Goal: Information Seeking & Learning: Get advice/opinions

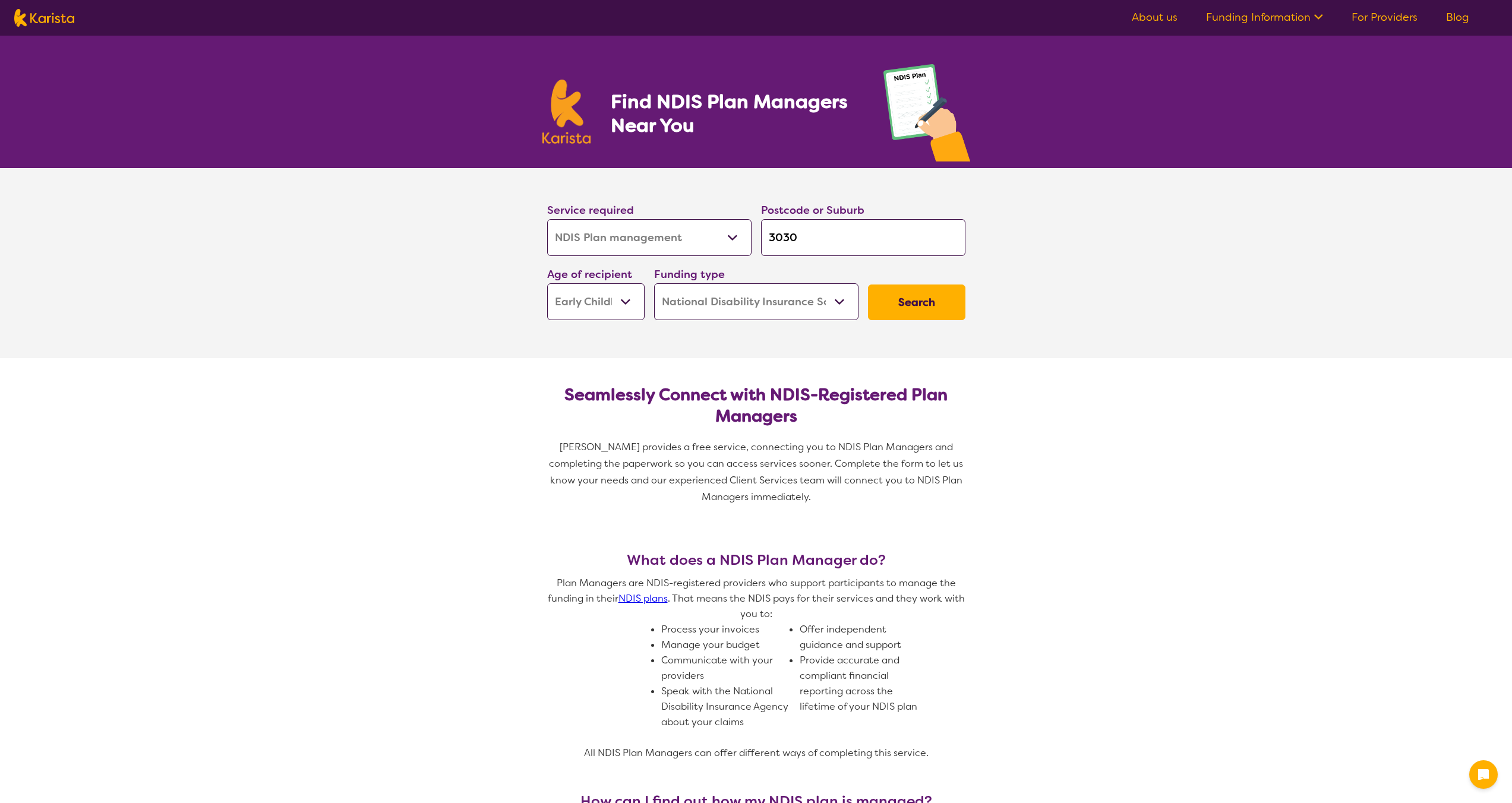
select select "NDIS Plan management"
select select "EC"
select select "NDIS"
select select "NDIS Plan management"
select select "EC"
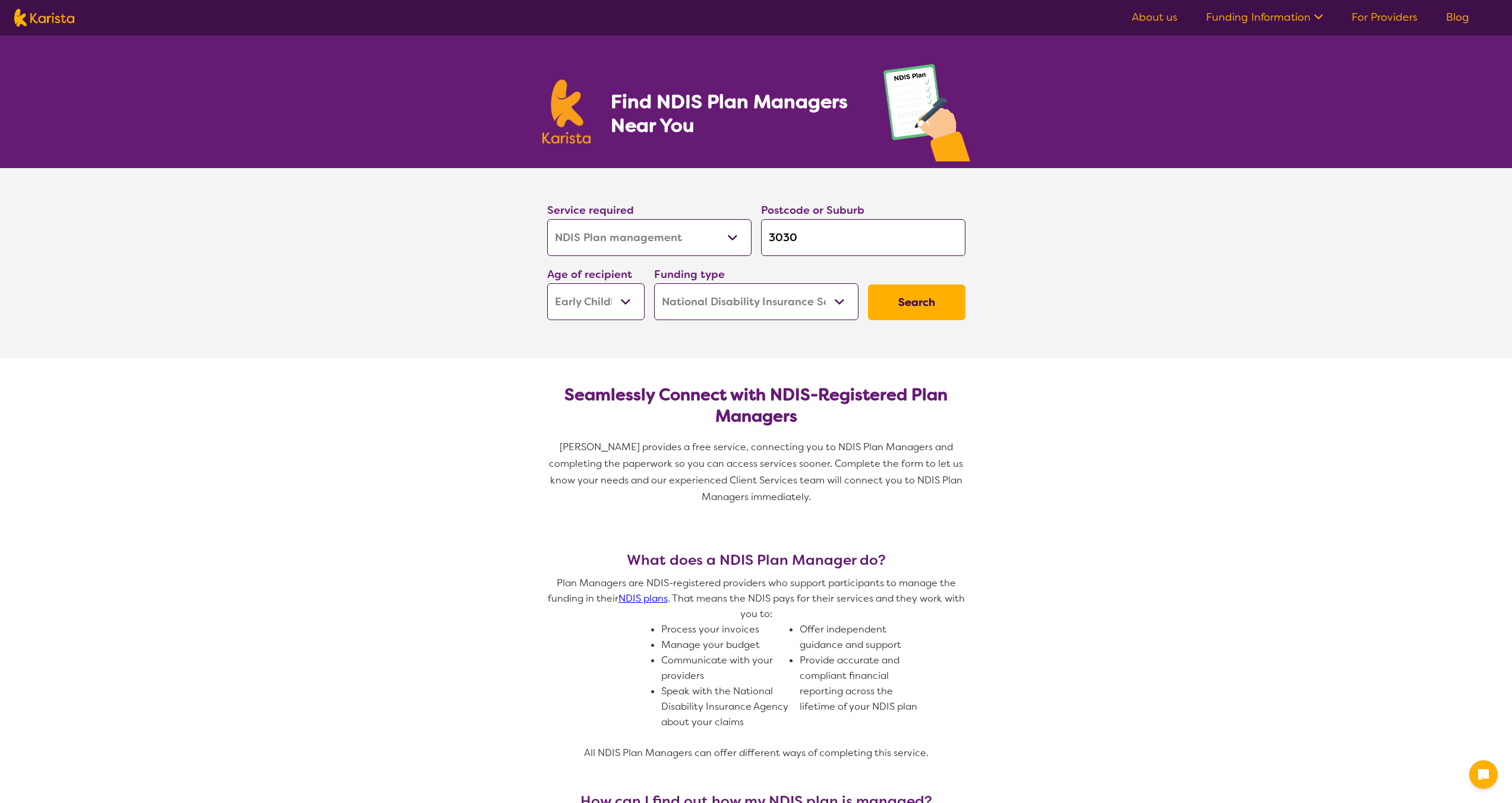
select select "NDIS"
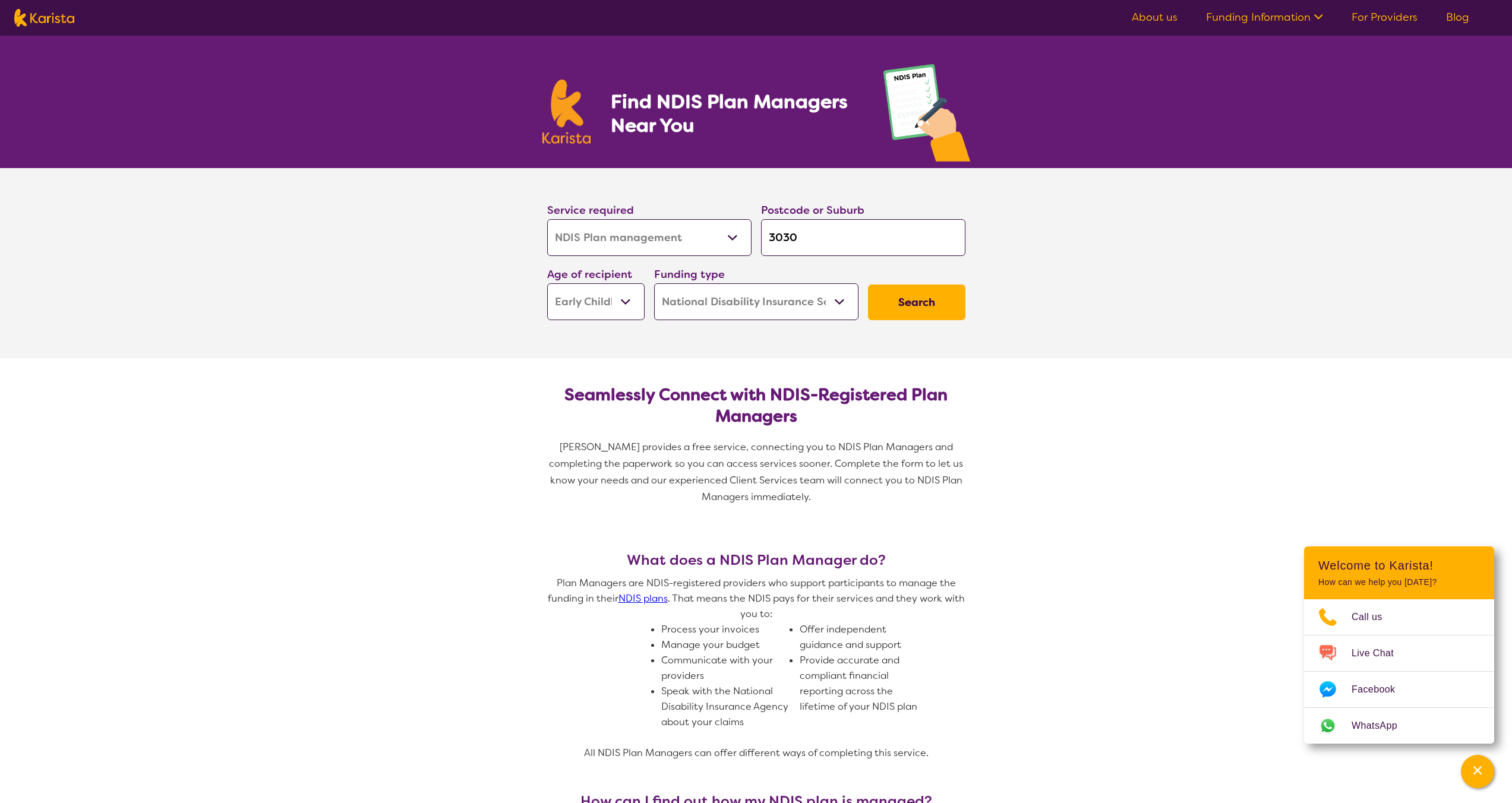
click at [927, 303] on button "Search" at bounding box center [916, 302] width 97 height 36
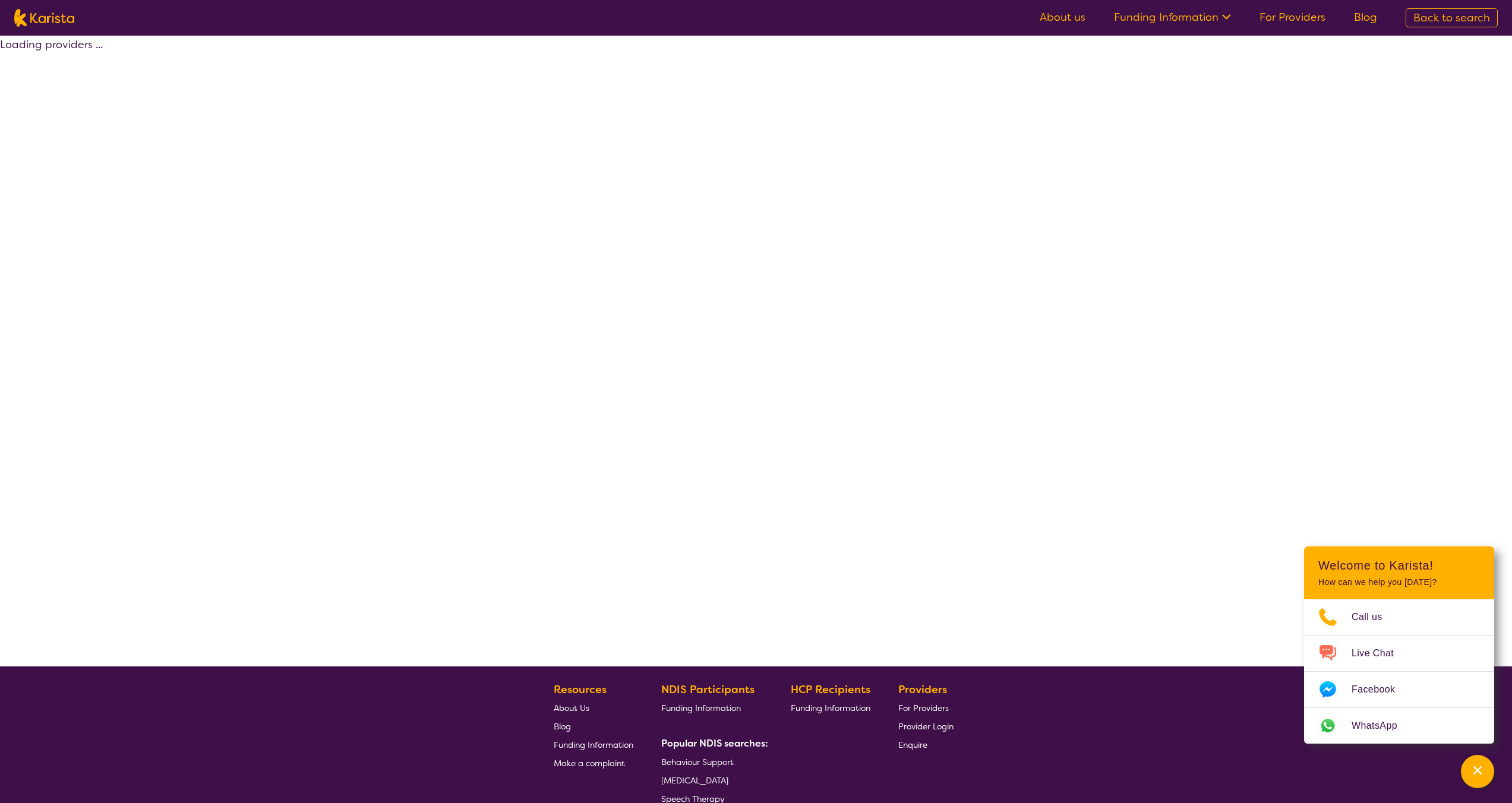
select select "by_score"
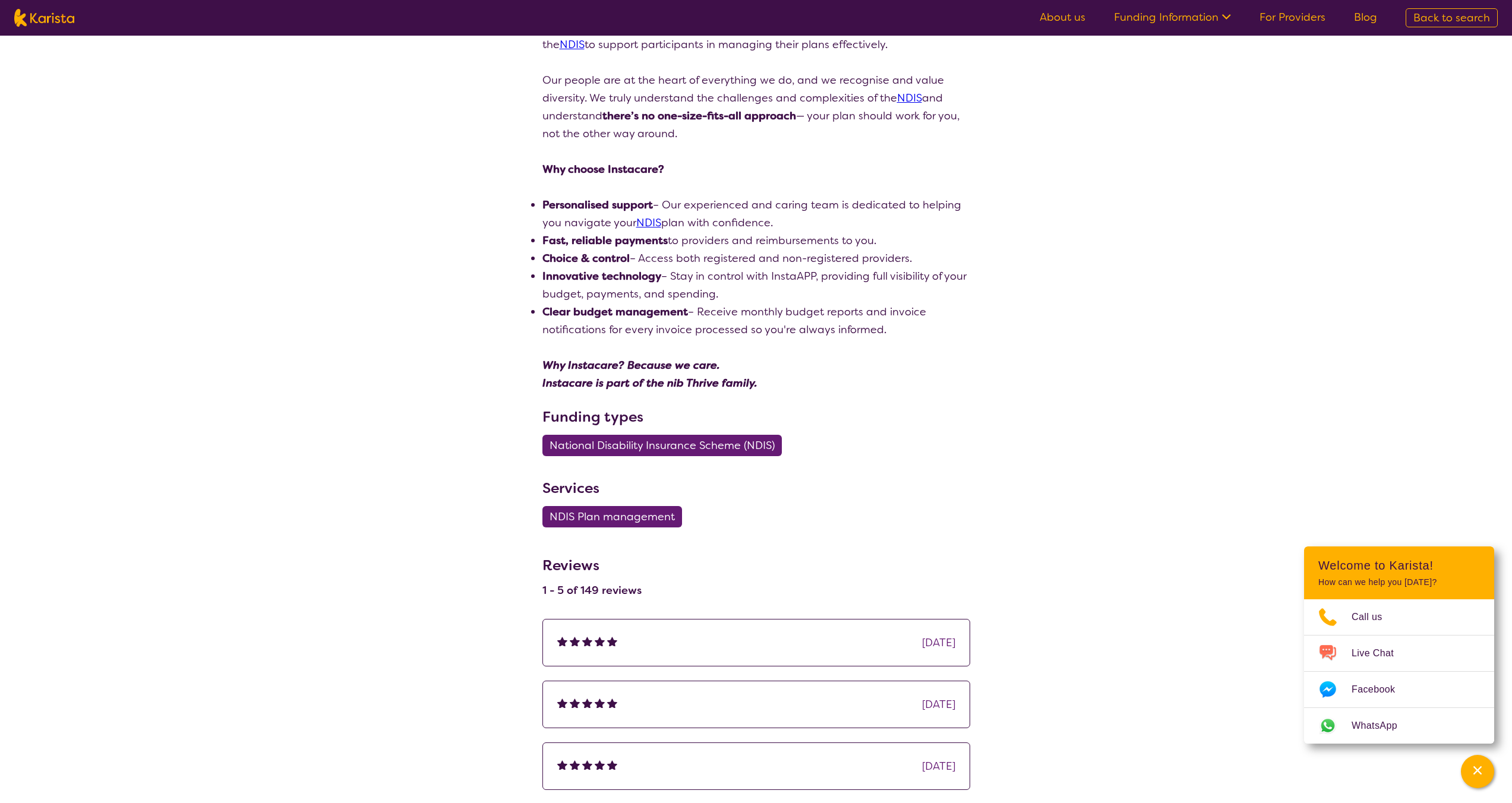
scroll to position [583, 0]
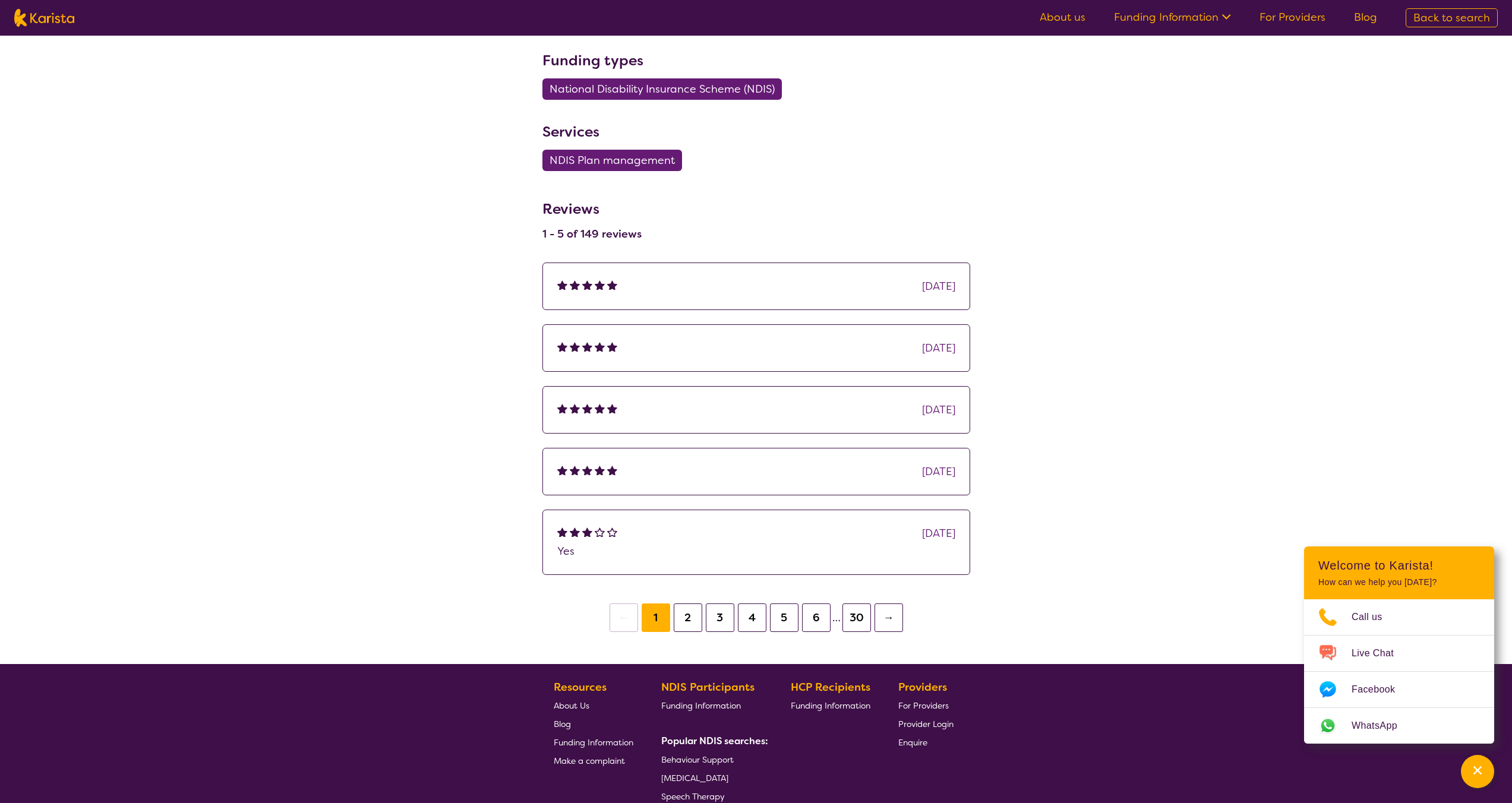
click at [687, 626] on button "2" at bounding box center [688, 617] width 29 height 29
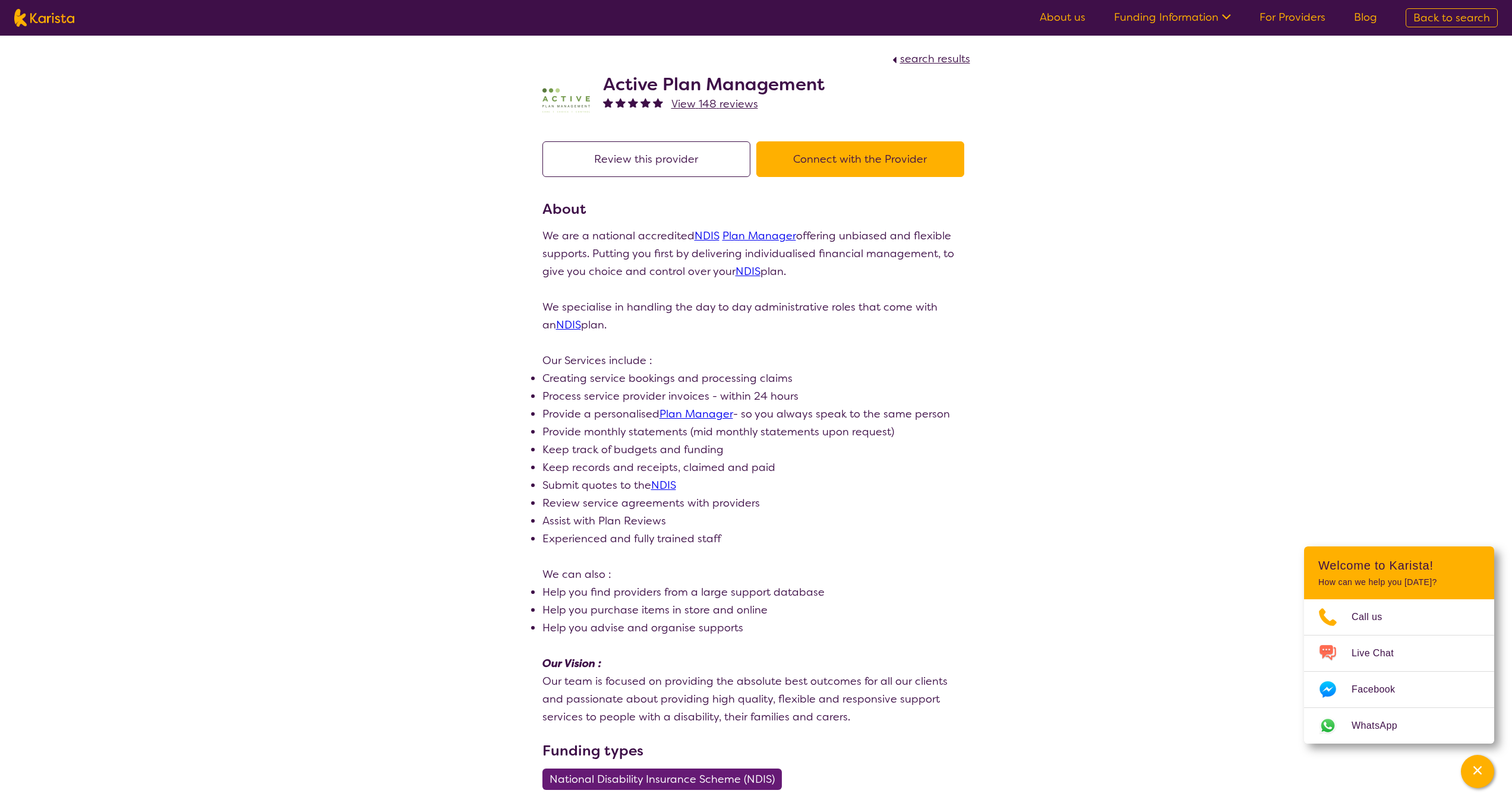
click at [875, 169] on button "Connect with the Provider" at bounding box center [860, 159] width 208 height 36
